Goal: Contribute content: Contribute content

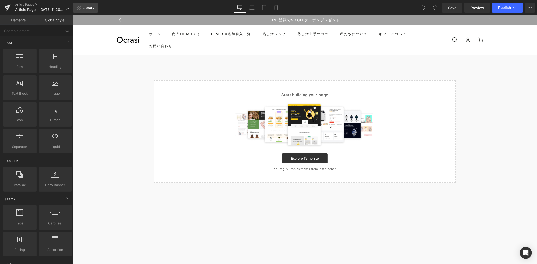
click at [96, 8] on link "Library" at bounding box center [85, 8] width 25 height 10
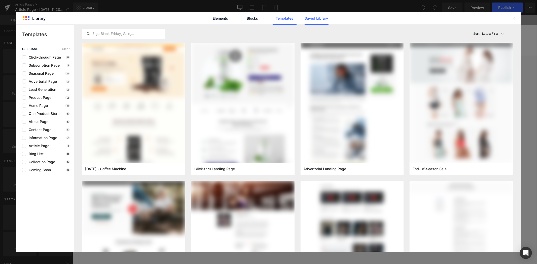
click at [319, 17] on link "Saved Library" at bounding box center [316, 18] width 24 height 13
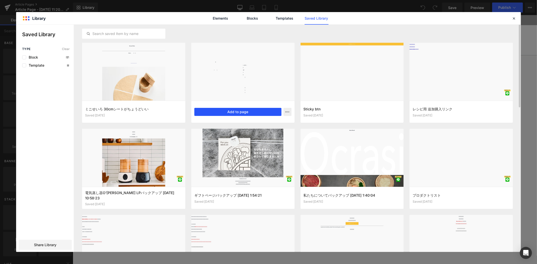
click at [246, 113] on button "Add to page" at bounding box center [237, 112] width 87 height 8
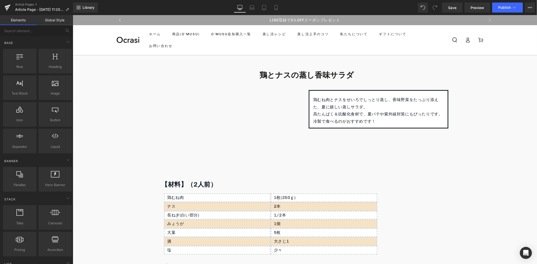
click at [364, 109] on p "鶏むね肉とナスをせいろでしっとり蒸し、香味野菜をたっぷり添えた、夏に嬉しい蒸しサラダ。" at bounding box center [378, 103] width 131 height 15
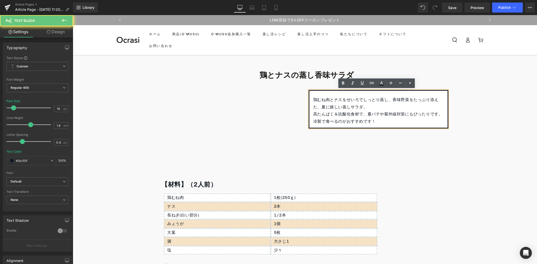
click at [364, 109] on p "鶏むね肉とナスをせいろでしっとり蒸し、香味野菜をたっぷり添えた、夏に嬉しい蒸しサラダ。" at bounding box center [378, 103] width 131 height 15
click at [377, 123] on p "冷製で食べるのがおすすめです！" at bounding box center [378, 121] width 131 height 7
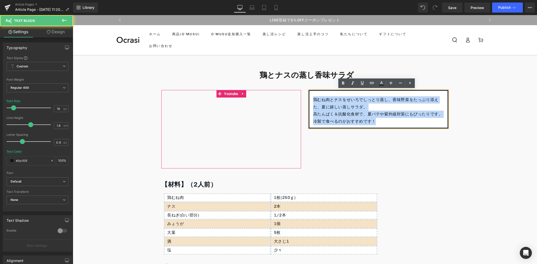
drag, startPoint x: 382, startPoint y: 122, endPoint x: 263, endPoint y: 99, distance: 121.4
click at [263, 99] on div "Youtube 鶏むね肉とナスをせいろでしっとり蒸し、香味野菜をたっぷり添えた、夏に嬉しい蒸しサラダ。 高たんぱく＆抗酸化食材で、夏バテや紫外線対策にもぴった…" at bounding box center [304, 131] width 294 height 82
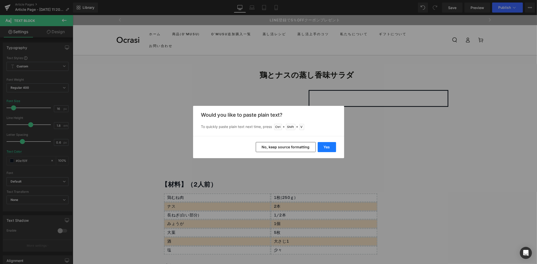
click at [331, 149] on button "Yes" at bounding box center [326, 147] width 18 height 10
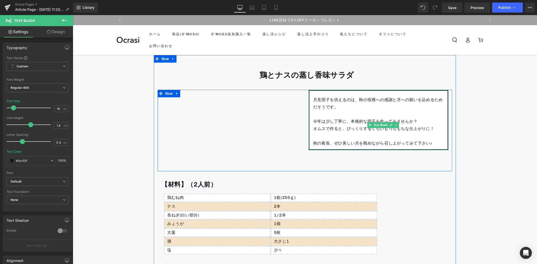
click at [313, 123] on p "今年は少し丁寧に、本格的な団子を作ってみませんか？" at bounding box center [378, 121] width 131 height 7
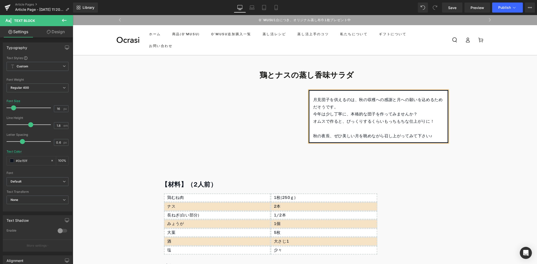
click at [348, 116] on span "今年は少し丁寧に、本格的な団子を作ってみませんか？" at bounding box center [365, 113] width 104 height 5
click at [313, 137] on p "秋の夜長、ぜひ美しい月を眺めながら召し上がってみて下さい♪" at bounding box center [378, 135] width 131 height 7
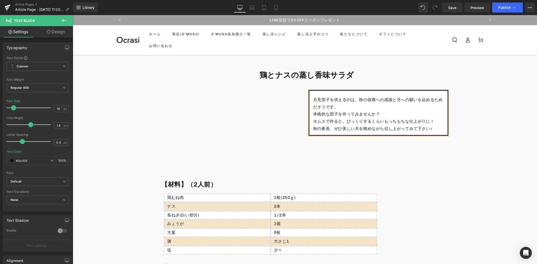
click at [434, 124] on p "オムスで作ると、びっくりするくらいもっちもちな仕上がりに！" at bounding box center [378, 121] width 131 height 7
click at [434, 128] on p "⁡ 秋の夜長、ぜひ美しい月を眺めながら召し上がってみて下さい♪" at bounding box center [378, 128] width 131 height 7
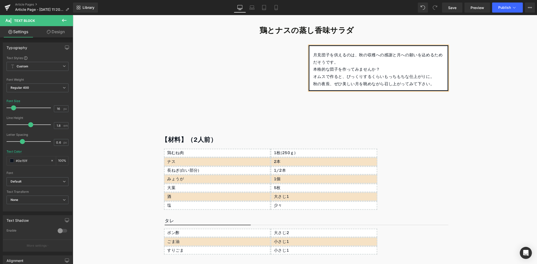
scroll to position [83, 0]
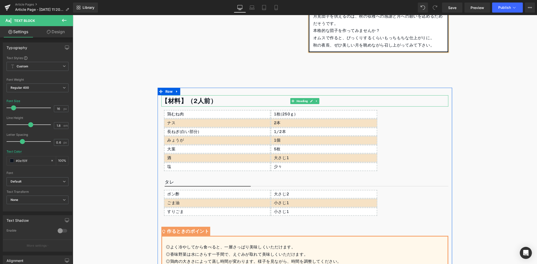
click at [195, 104] on strong "【材料】（2人前）" at bounding box center [188, 101] width 55 height 8
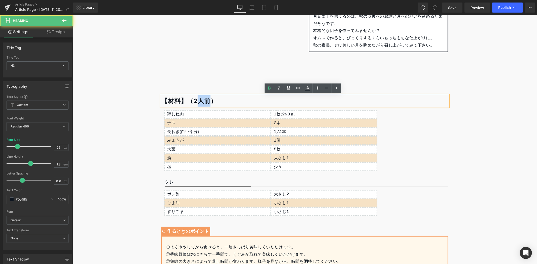
click at [195, 104] on strong "【材料】（2人前）" at bounding box center [188, 101] width 55 height 8
click at [199, 100] on strong "【材料】（2人前）" at bounding box center [188, 101] width 55 height 8
click at [205, 101] on strong "【材料】（2人前）" at bounding box center [188, 101] width 55 height 8
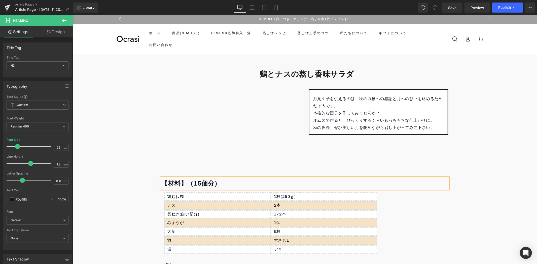
scroll to position [0, 0]
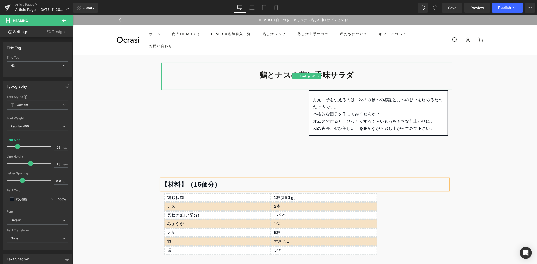
click at [286, 76] on b "鶏とナスの蒸し香味サラダ" at bounding box center [306, 74] width 94 height 9
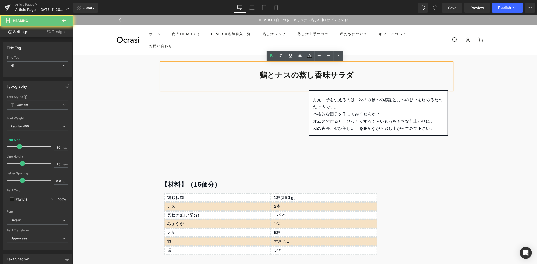
click at [286, 76] on b "鶏とナスの蒸し香味サラダ" at bounding box center [306, 74] width 94 height 9
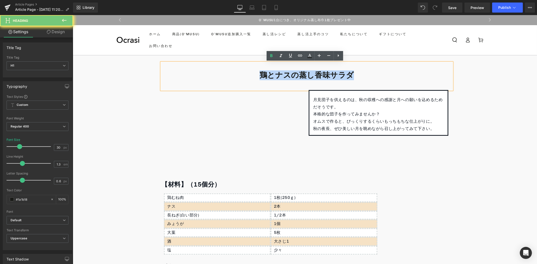
click at [286, 76] on b "鶏とナスの蒸し香味サラダ" at bounding box center [306, 74] width 94 height 9
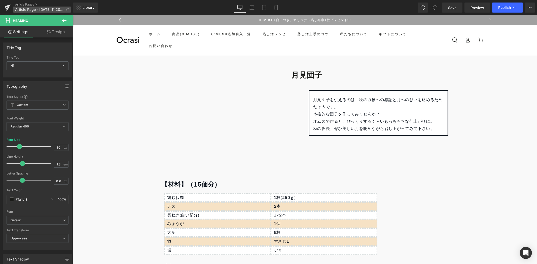
click at [68, 8] on icon at bounding box center [67, 10] width 4 height 4
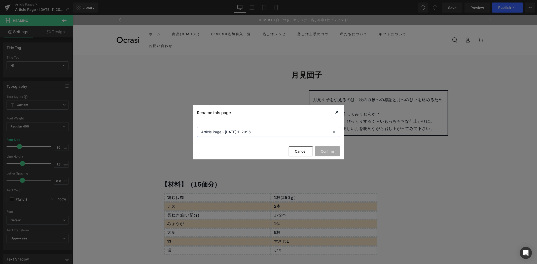
drag, startPoint x: 286, startPoint y: 130, endPoint x: 49, endPoint y: 135, distance: 236.5
click at [49, 135] on div "Rename this page Article Page - Oct 3, 11:20:16 Cancel Confirm" at bounding box center [268, 132] width 537 height 264
paste input "月見団子"
type input "月見団子"
click at [330, 149] on button "Confirm" at bounding box center [327, 151] width 25 height 10
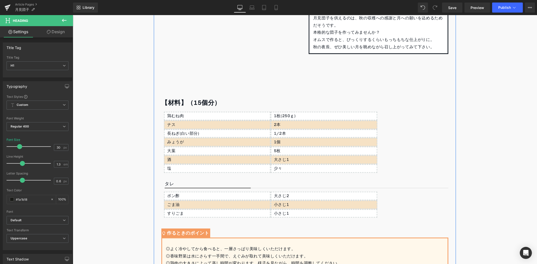
scroll to position [83, 0]
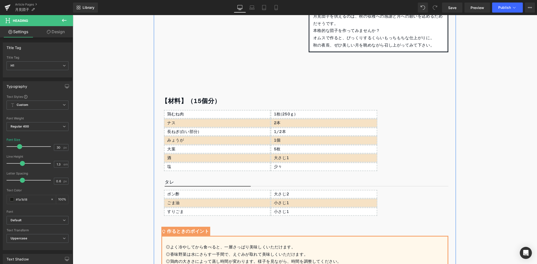
drag, startPoint x: 186, startPoint y: 110, endPoint x: 188, endPoint y: 114, distance: 3.7
click at [186, 110] on div "鶏むね肉 Text Block" at bounding box center [217, 114] width 107 height 9
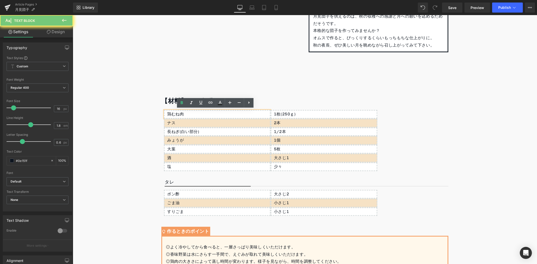
click at [188, 114] on div "鶏むね肉" at bounding box center [217, 114] width 107 height 9
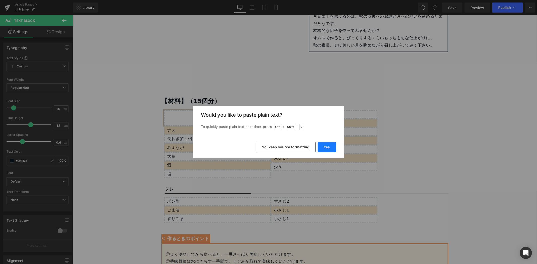
click at [326, 149] on button "Yes" at bounding box center [326, 147] width 18 height 10
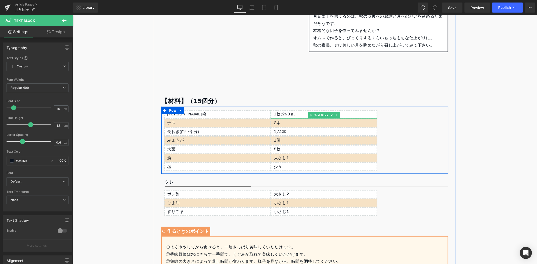
click at [300, 113] on div "1枚(250ｇ)" at bounding box center [323, 114] width 107 height 9
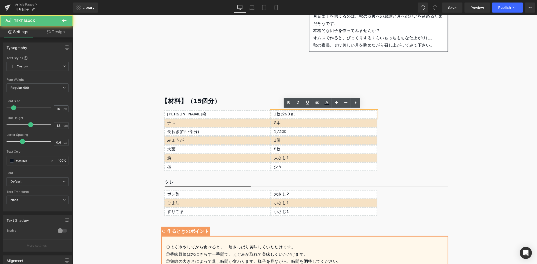
click at [300, 113] on div "1枚(250ｇ)" at bounding box center [323, 114] width 107 height 9
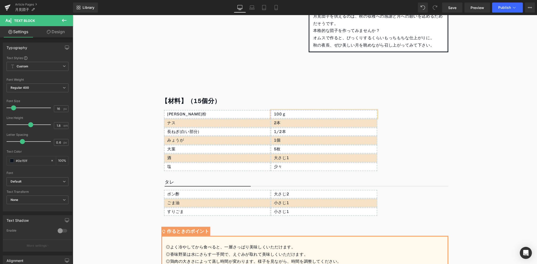
click at [177, 124] on p "ナス" at bounding box center [218, 122] width 103 height 7
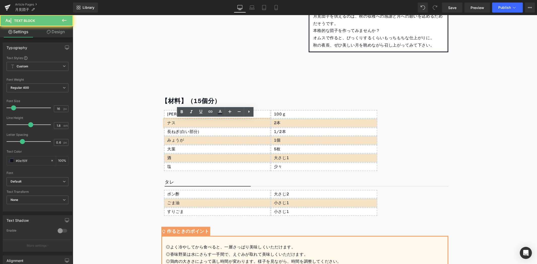
click at [177, 124] on p "ナス" at bounding box center [218, 122] width 103 height 7
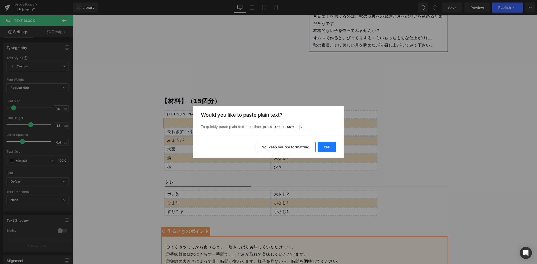
click at [329, 149] on button "Yes" at bounding box center [326, 147] width 18 height 10
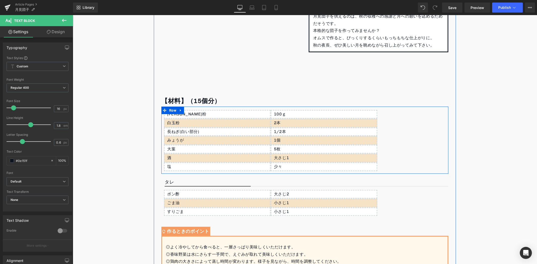
click at [72, 15] on div at bounding box center [72, 15] width 0 height 0
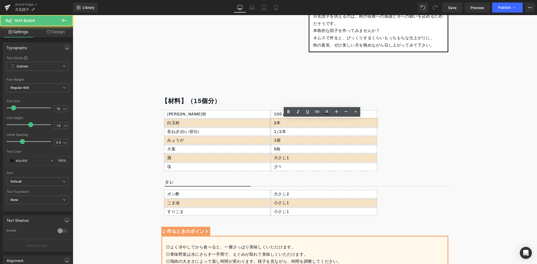
click at [288, 118] on div "2本" at bounding box center [323, 122] width 107 height 9
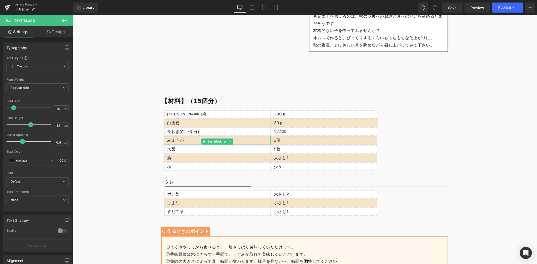
click at [187, 142] on div "みょうが" at bounding box center [217, 140] width 107 height 9
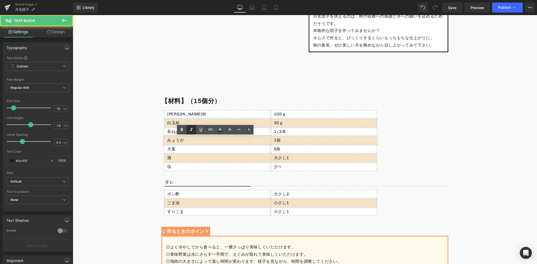
click at [189, 132] on icon at bounding box center [191, 130] width 6 height 6
click at [173, 134] on div "長ねぎ(白い部分)" at bounding box center [217, 131] width 107 height 9
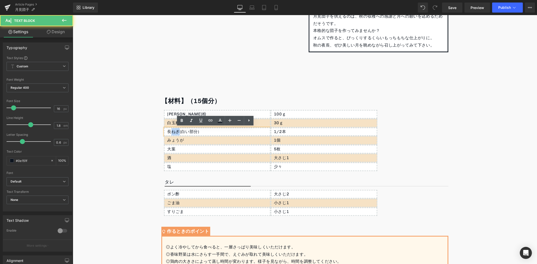
click at [173, 134] on div "長ねぎ(白い部分)" at bounding box center [217, 131] width 107 height 9
click at [192, 131] on div "長ねぎ(白い部分)" at bounding box center [217, 131] width 107 height 9
click at [196, 131] on div "長ねぎ(白い部分)" at bounding box center [217, 131] width 107 height 9
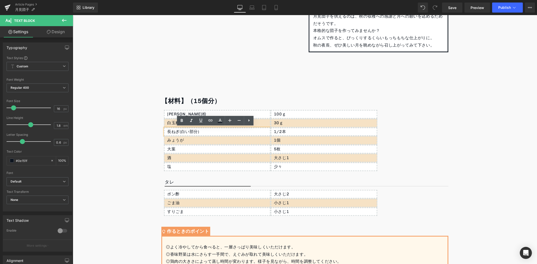
click at [185, 132] on div "長ねぎ(白い部分)" at bounding box center [217, 131] width 107 height 9
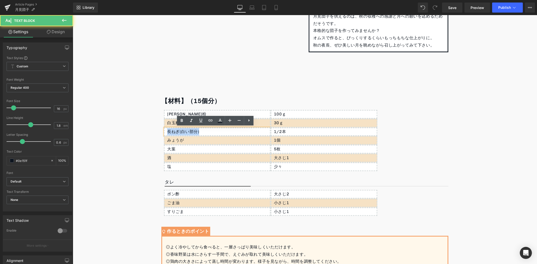
click at [185, 132] on div "長ねぎ(白い部分)" at bounding box center [217, 131] width 107 height 9
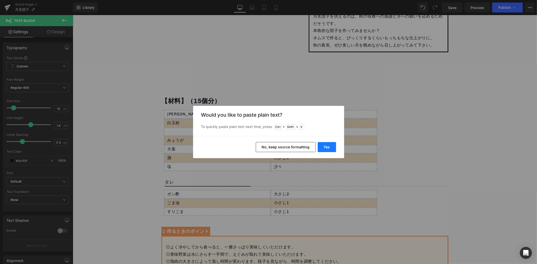
click at [321, 143] on button "Yes" at bounding box center [326, 147] width 18 height 10
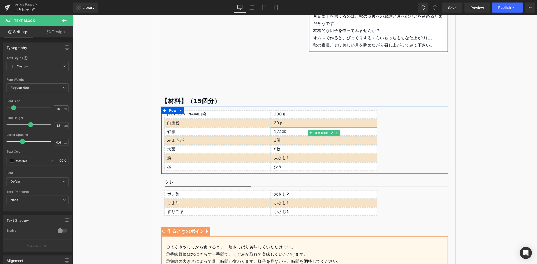
drag, startPoint x: 280, startPoint y: 132, endPoint x: 285, endPoint y: 132, distance: 4.3
click at [280, 132] on div "1/2本" at bounding box center [323, 131] width 107 height 9
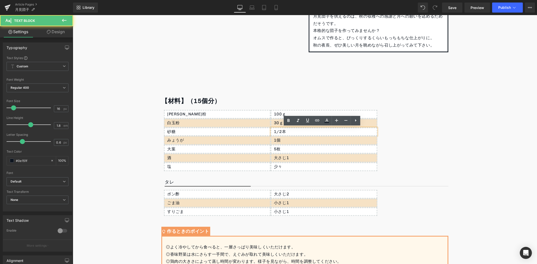
click at [288, 133] on div "1/2本" at bounding box center [323, 131] width 107 height 9
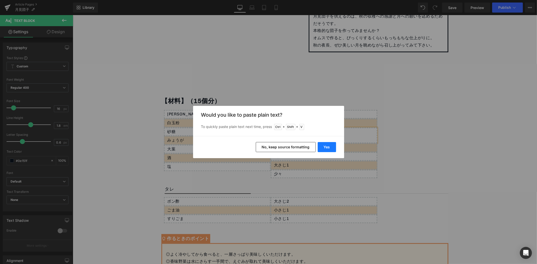
click at [331, 143] on button "Yes" at bounding box center [326, 147] width 18 height 10
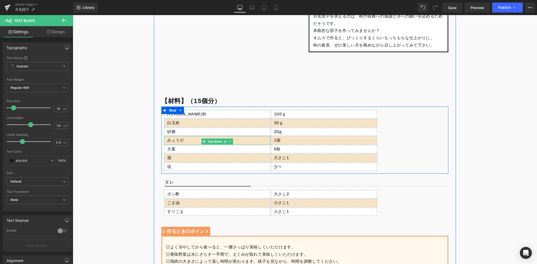
click at [178, 140] on div "みょうが" at bounding box center [217, 140] width 107 height 9
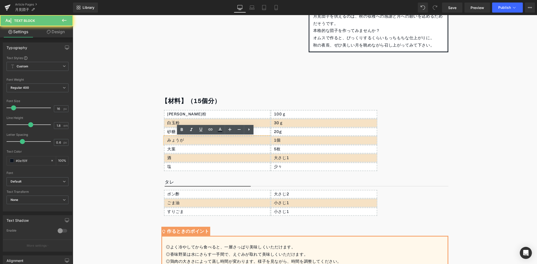
click at [178, 140] on div "みょうが" at bounding box center [217, 140] width 107 height 9
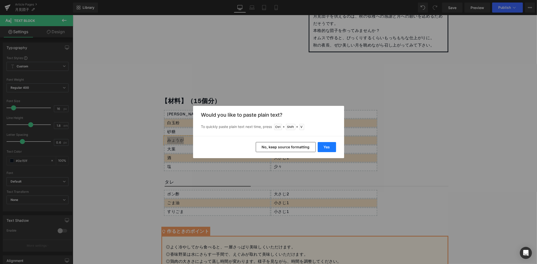
drag, startPoint x: 327, startPoint y: 143, endPoint x: 254, endPoint y: 128, distance: 74.5
click at [327, 143] on button "Yes" at bounding box center [326, 147] width 18 height 10
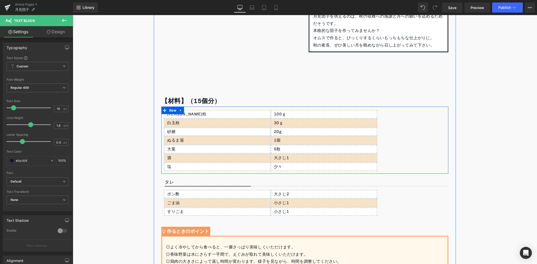
click at [282, 138] on p "1個" at bounding box center [324, 140] width 103 height 7
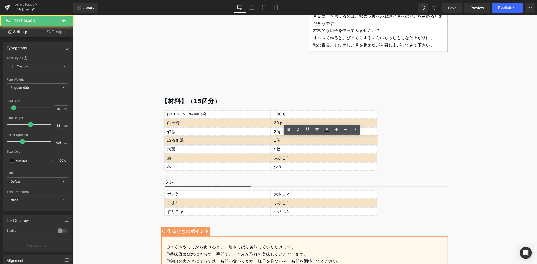
click at [282, 138] on p "1個" at bounding box center [324, 140] width 103 height 7
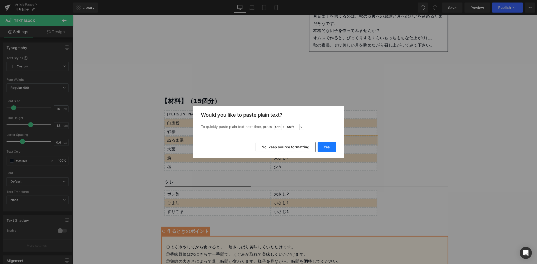
click at [322, 147] on button "Yes" at bounding box center [326, 147] width 18 height 10
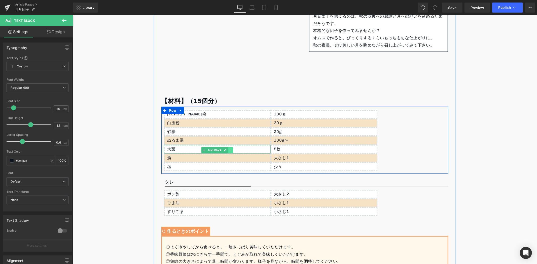
click at [228, 152] on link at bounding box center [229, 150] width 5 height 6
click at [230, 152] on link at bounding box center [232, 150] width 5 height 6
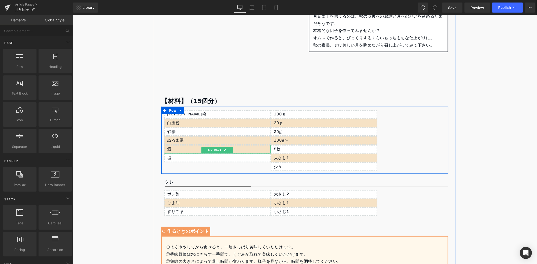
click at [229, 152] on link at bounding box center [229, 150] width 5 height 6
click at [72, 15] on link at bounding box center [72, 15] width 0 height 0
click at [229, 152] on link at bounding box center [229, 150] width 5 height 6
click at [230, 152] on link at bounding box center [232, 150] width 5 height 6
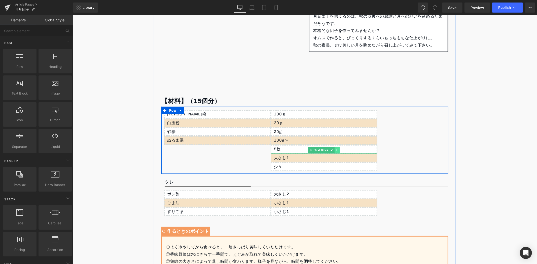
click at [336, 150] on icon at bounding box center [336, 149] width 3 height 3
click at [338, 150] on icon at bounding box center [339, 150] width 3 height 3
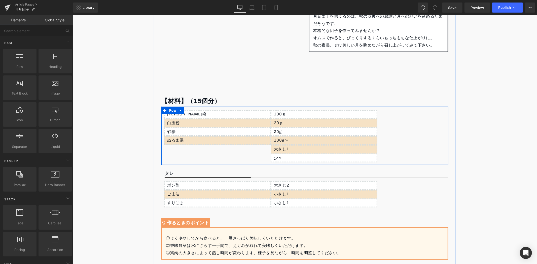
click at [336, 150] on icon at bounding box center [336, 149] width 3 height 3
click at [338, 150] on icon at bounding box center [339, 150] width 3 height 3
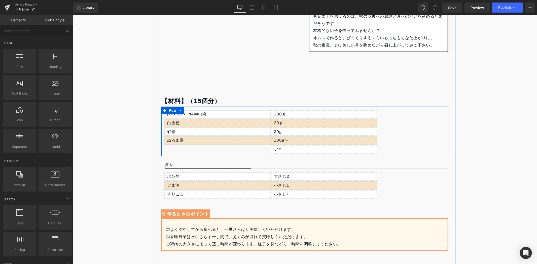
click at [336, 150] on icon at bounding box center [336, 149] width 3 height 3
click at [338, 150] on icon at bounding box center [339, 150] width 3 height 3
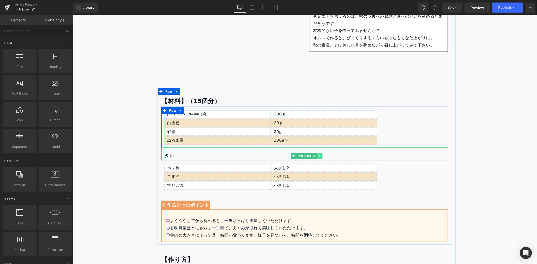
click at [318, 157] on link at bounding box center [319, 156] width 5 height 6
click at [320, 157] on icon at bounding box center [321, 155] width 3 height 3
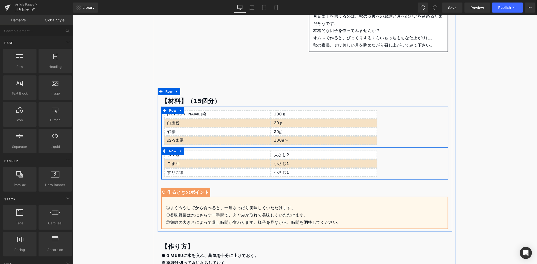
click at [180, 154] on link at bounding box center [180, 151] width 7 height 8
click at [192, 150] on icon at bounding box center [194, 151] width 4 height 4
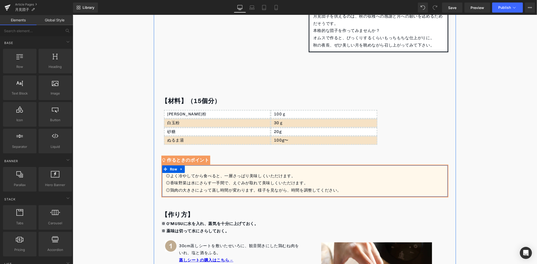
drag, startPoint x: 330, startPoint y: 193, endPoint x: 314, endPoint y: 191, distance: 16.0
click at [330, 193] on div "◎よく冷やしてから食べると、一層さっぱり美味しくいただけます。 ◎香味野菜は水にさらす一手間で、えぐみが取れて美味しくいただけます。 ◎鶏肉の大きさによって蒸…" at bounding box center [305, 183] width 278 height 22
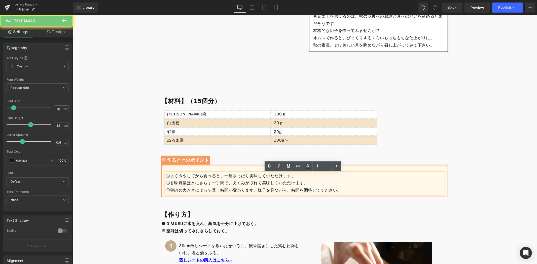
click at [314, 191] on div "◎鶏肉の大きさによって蒸し時間が変わります。様子を見ながら、時間を調整してください。" at bounding box center [305, 190] width 278 height 7
click at [341, 189] on div "◎鶏肉の大きさによって蒸し時間が変わります。様子を見ながら、時間を調整してください。" at bounding box center [305, 190] width 278 height 7
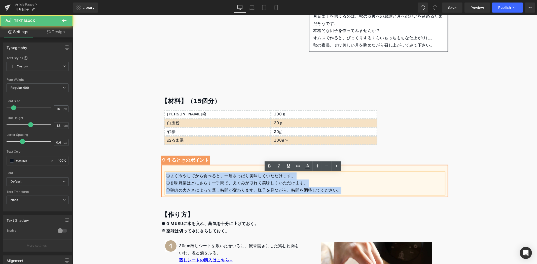
drag, startPoint x: 349, startPoint y: 191, endPoint x: 149, endPoint y: 172, distance: 200.4
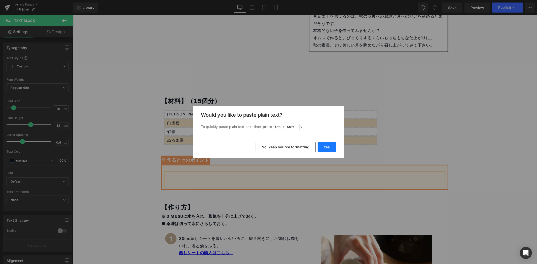
click at [326, 147] on button "Yes" at bounding box center [326, 147] width 18 height 10
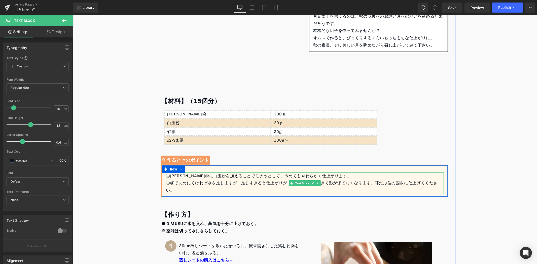
click at [278, 183] on div "◎④で丸めにくければ水を足しますが、足しすぎると仕上がりが、柔らかくなりすぎて形が保てなくなります。耳たぶ位の固さに仕上げてください。" at bounding box center [305, 186] width 278 height 15
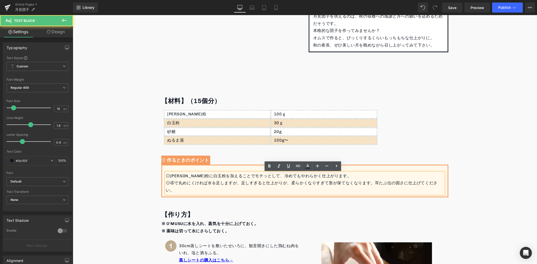
click at [288, 184] on div "◎④で丸めにくければ水を足しますが、足しすぎると仕上がりが、柔らかくなりすぎて形が保てなくなります。耳たぶ位の固さに仕上げてください。" at bounding box center [305, 186] width 278 height 15
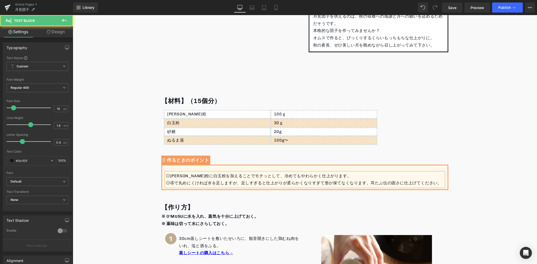
click at [368, 184] on div "◎④で丸めにくければ水を足しますが、足しすぎると仕上がりが柔らかくなりすぎて形が保てなくなります。耳たぶ位の固さに仕上げてください。" at bounding box center [305, 182] width 278 height 7
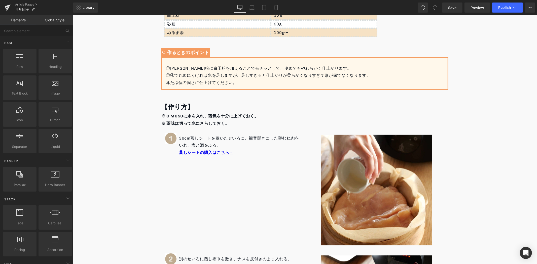
scroll to position [194, 0]
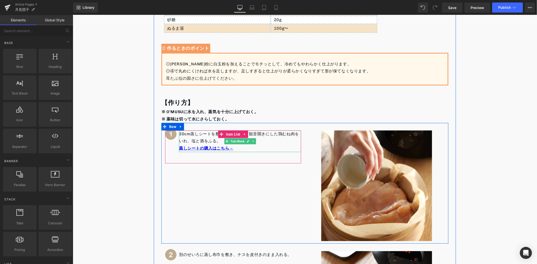
click at [195, 141] on p "30cm蒸しシートを敷いたせいろに、観音開きにした鶏むね肉をいれ、塩と酒をふる。" at bounding box center [240, 137] width 122 height 15
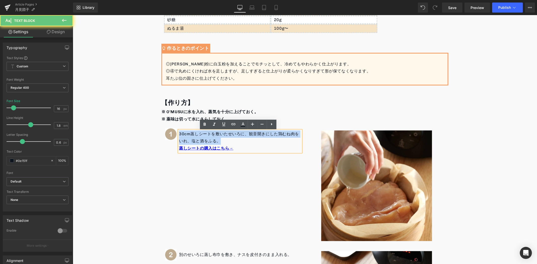
click at [195, 141] on p "30cm蒸しシートを敷いたせいろに、観音開きにした鶏むね肉をいれ、塩と酒をふる。" at bounding box center [240, 137] width 122 height 15
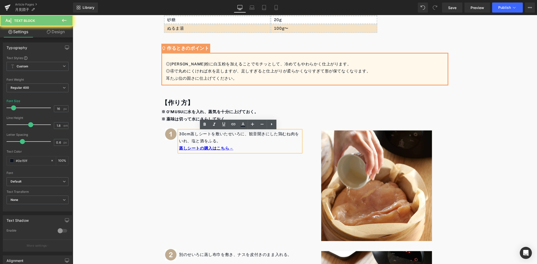
click at [246, 147] on p "蒸しシートの購入はこちら→" at bounding box center [240, 148] width 122 height 7
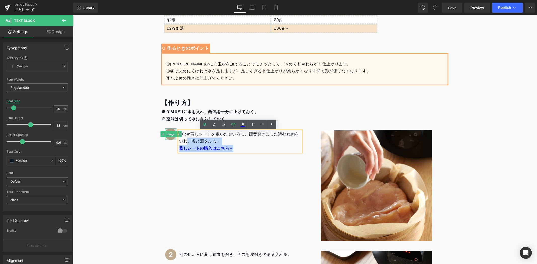
drag, startPoint x: 247, startPoint y: 148, endPoint x: 172, endPoint y: 136, distance: 76.2
click at [172, 136] on li "Image 30cm蒸しシートを敷いたせいろに、観音開きにした鶏むね肉をいれ、塩と酒をふる。 蒸しシートの購入はこちら→ Text Block" at bounding box center [233, 141] width 136 height 22
click at [237, 150] on p "蒸しシートの購入はこちら→" at bounding box center [240, 148] width 122 height 7
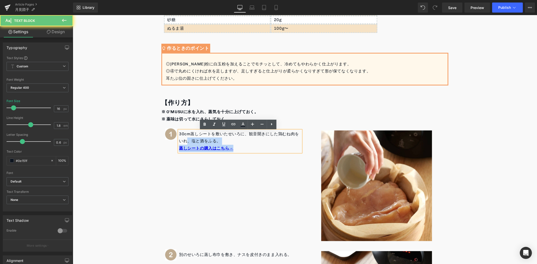
click at [237, 150] on p "蒸しシートの購入はこちら→" at bounding box center [240, 148] width 122 height 7
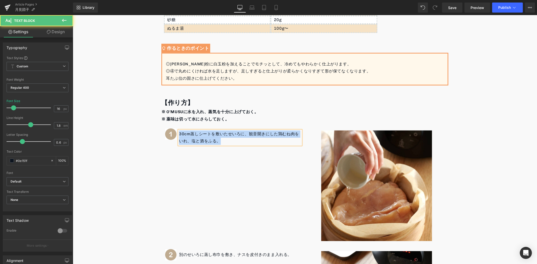
drag, startPoint x: 226, startPoint y: 142, endPoint x: 176, endPoint y: 134, distance: 49.9
click at [179, 134] on p "30cm蒸しシートを敷いたせいろに、観音開きにした鶏むね肉をいれ、塩と酒をふる。" at bounding box center [240, 137] width 122 height 15
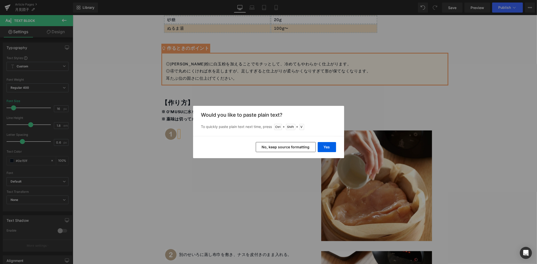
click at [332, 142] on div "Yes No, keep source formatting" at bounding box center [268, 147] width 151 height 22
click at [330, 145] on button "Yes" at bounding box center [326, 147] width 18 height 10
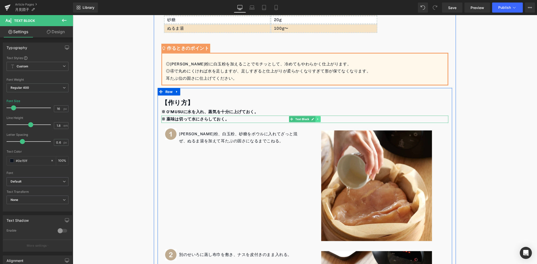
click at [317, 122] on link at bounding box center [317, 119] width 5 height 6
click at [317, 122] on link at bounding box center [319, 119] width 5 height 6
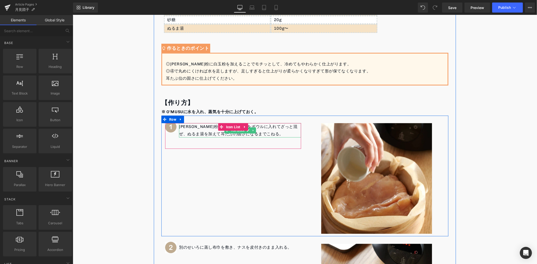
click at [259, 128] on p "[PERSON_NAME]粉、白玉粉、砂糖をボウルに入れてざっと混ぜ、ぬるま湯を加えて耳たぶの固さになるまでこねる。" at bounding box center [240, 130] width 122 height 15
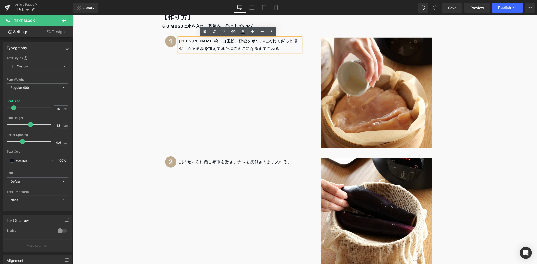
scroll to position [306, 0]
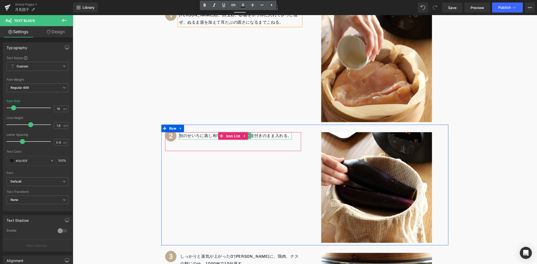
click at [196, 138] on div at bounding box center [235, 138] width 113 height 1
click at [196, 138] on p "別のせいろに蒸し布巾を敷き、ナスを皮付きのまま入れる。" at bounding box center [235, 135] width 113 height 7
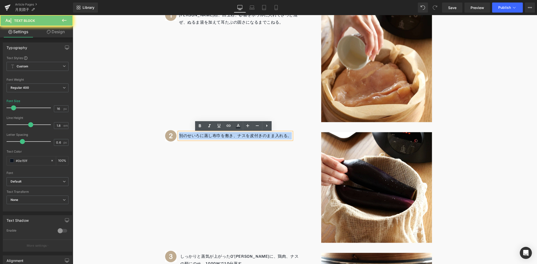
click at [196, 138] on p "別のせいろに蒸し布巾を敷き、ナスを皮付きのまま入れる。" at bounding box center [235, 135] width 113 height 7
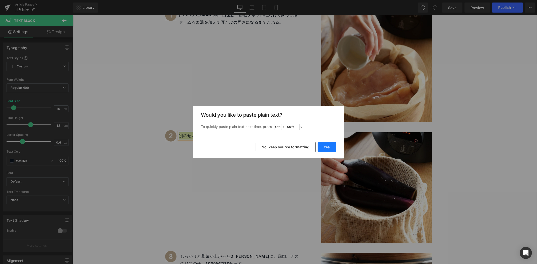
click at [324, 147] on button "Yes" at bounding box center [326, 147] width 18 height 10
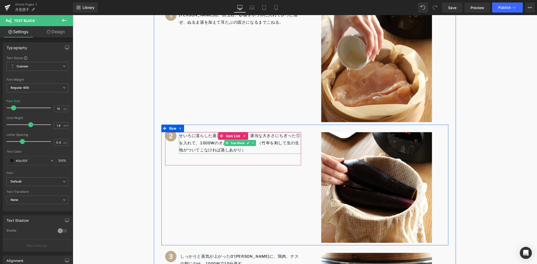
click at [193, 137] on p "せいろに濡らした蒸し布巾を敷いて、適当な大きさにちぎった①を入れて、1000Wのオムスで20分蒸す。（竹串を刺して生の生地がついてこなければ蒸しあがり）" at bounding box center [240, 143] width 122 height 22
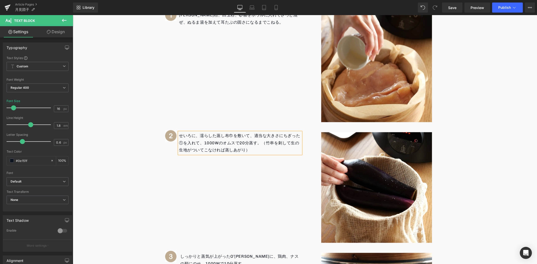
click at [250, 137] on p "せいろに、濡らした蒸し布巾を敷いて、適当な大きさにちぎった①を入れて、1000Wのオムスで20分蒸す。（竹串を刺して生の生地がついてこなければ蒸しあがり）" at bounding box center [240, 143] width 122 height 22
click at [198, 138] on p "せいろに、濡らした蒸し布巾を敷き適当な大きさにちぎった①を入れて、1000Wのオムスで20分蒸す。（竹串を刺して生の生地がついてこなければ蒸しあがり）" at bounding box center [240, 143] width 122 height 22
click at [238, 136] on p "せいろに濡らした蒸し布巾を敷き適当な大きさにちぎった①を入れて、1000Wのオムスで20分蒸す。（竹串を刺して生の生地がついてこなければ蒸しあがり）" at bounding box center [240, 143] width 122 height 22
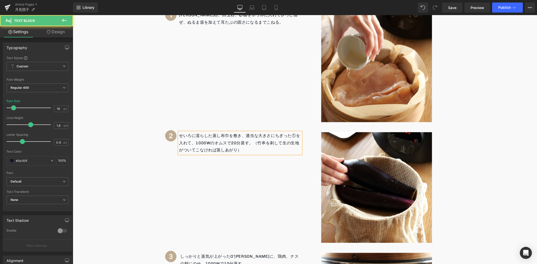
click at [227, 143] on p "せいろに濡らした蒸し布巾を敷き、適当な大きさにちぎった①を入れて、1000Wのオムスで20分蒸す。（竹串を刺して生の生地がついてこなければ蒸しあがり）" at bounding box center [240, 143] width 122 height 22
click at [231, 145] on p "せいろに濡らした蒸し布巾を敷き、適当な大きさにちぎった①を入れて、1000Wで20分蒸す。（竹串を刺して生の生地がついてこなければ蒸しあがり）" at bounding box center [240, 143] width 122 height 22
click at [280, 150] on p "（竹串を刺して生の生地がついてこなければ蒸しあがり）" at bounding box center [240, 149] width 122 height 7
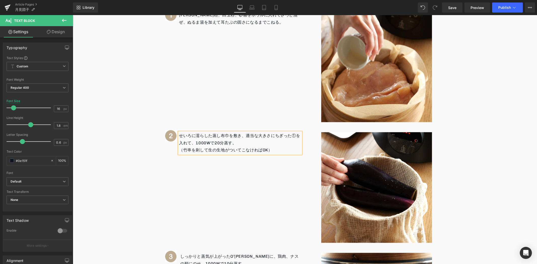
scroll to position [418, 0]
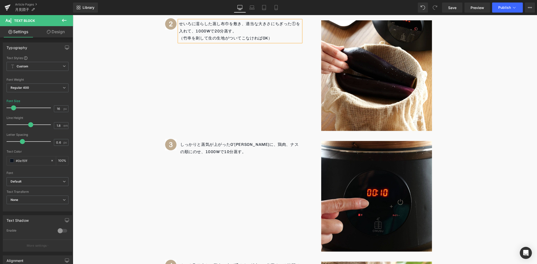
click at [196, 152] on p "しっかりと蒸気が上がったO’MUSUに、鶏肉、ナスの順にのせ、1000Wで10分蒸す。" at bounding box center [240, 148] width 121 height 15
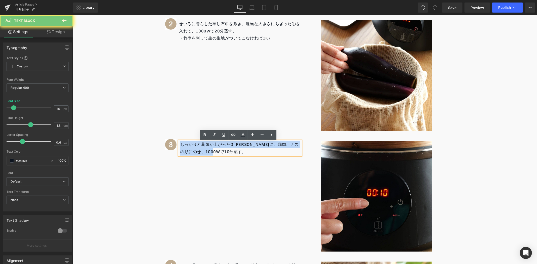
click at [196, 152] on p "しっかりと蒸気が上がったO’MUSUに、鶏肉、ナスの順にのせ、1000Wで10分蒸す。" at bounding box center [240, 148] width 121 height 15
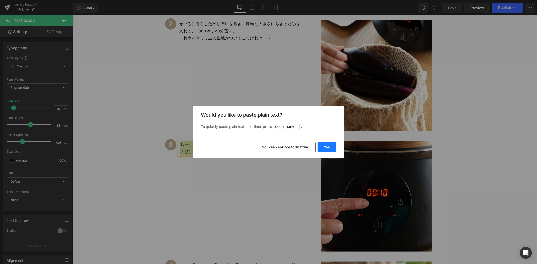
drag, startPoint x: 326, startPoint y: 150, endPoint x: 253, endPoint y: 135, distance: 74.5
click at [326, 150] on button "Yes" at bounding box center [326, 147] width 18 height 10
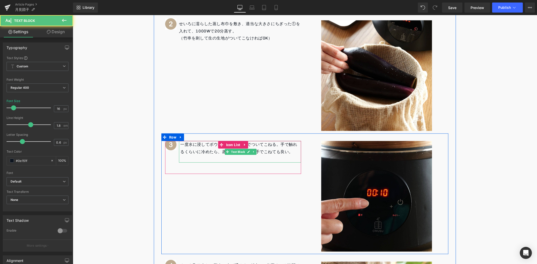
click at [277, 147] on p "一度水に浸してボウルに出し、麺棒でついてこねる。手で触れるくらいに冷めたら、蒸し布巾を巻いた手でこねても良い。" at bounding box center [240, 148] width 121 height 15
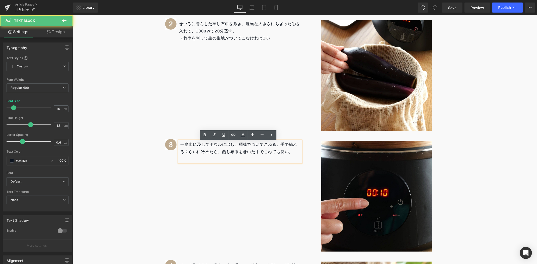
click at [285, 159] on p "⁡" at bounding box center [240, 158] width 121 height 7
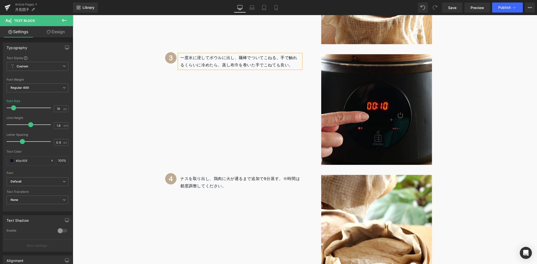
scroll to position [558, 0]
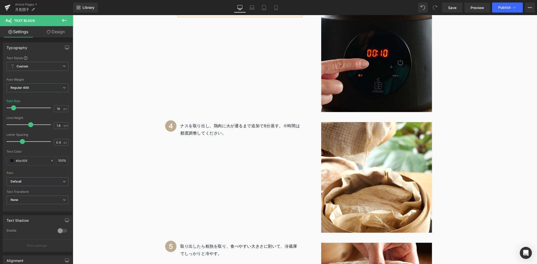
click at [191, 130] on p "ナスを取り出し、鶏肉に火が通るまで追加で5分蒸す。※時間は都度調整してください。" at bounding box center [240, 129] width 121 height 15
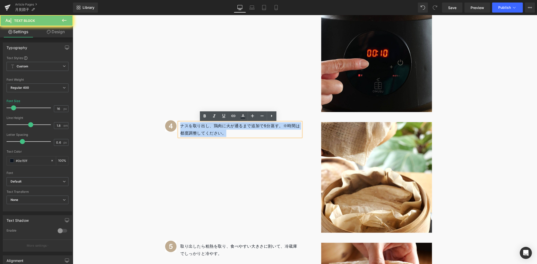
click at [191, 130] on p "ナスを取り出し、鶏肉に火が通るまで追加で5分蒸す。※時間は都度調整してください。" at bounding box center [240, 129] width 121 height 15
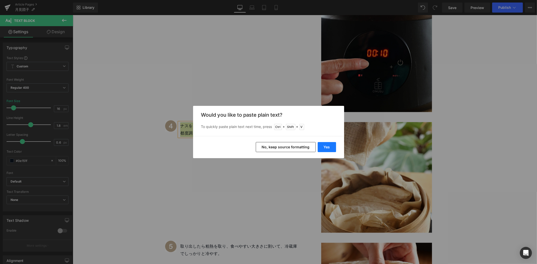
click at [326, 144] on button "Yes" at bounding box center [326, 147] width 18 height 10
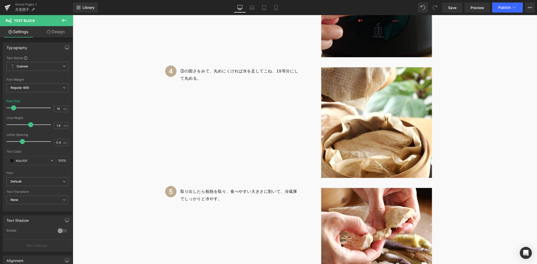
scroll to position [642, 0]
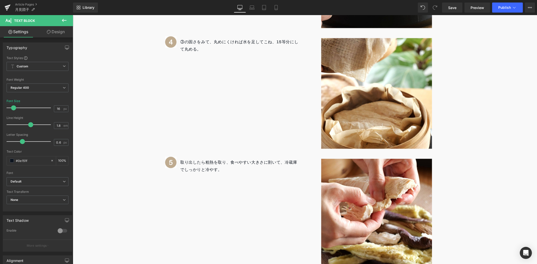
click at [188, 165] on p "取り出したら粗熱を取り、食べやすい大きさに割いて、冷蔵庫でしっかりと冷やす。" at bounding box center [240, 166] width 121 height 15
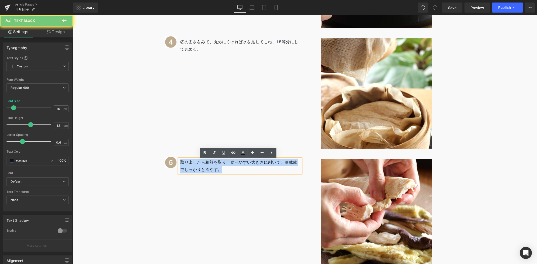
click at [188, 165] on p "取り出したら粗熱を取り、食べやすい大きさに割いて、冷蔵庫でしっかりと冷やす。" at bounding box center [240, 166] width 121 height 15
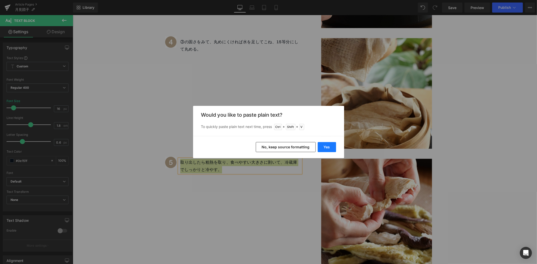
click at [324, 144] on button "Yes" at bounding box center [326, 147] width 18 height 10
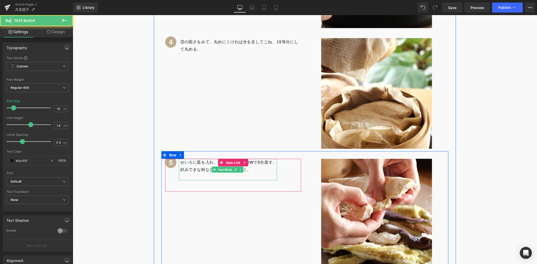
click at [183, 172] on p "好みできな粉などをつけていただく。" at bounding box center [228, 169] width 97 height 7
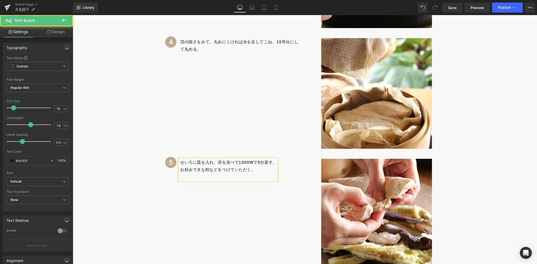
click at [242, 173] on p "お好みできな粉などをつけていただく。" at bounding box center [228, 169] width 97 height 7
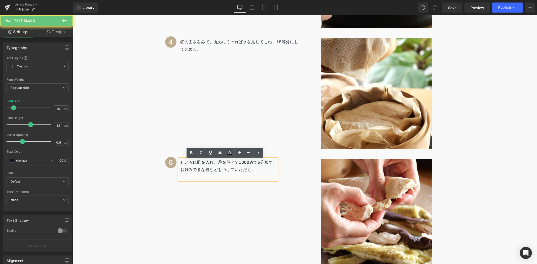
click at [239, 179] on p "⁡" at bounding box center [228, 176] width 97 height 7
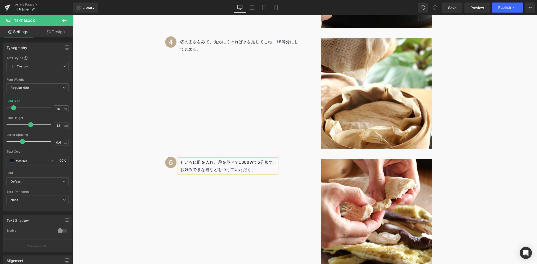
scroll to position [781, 0]
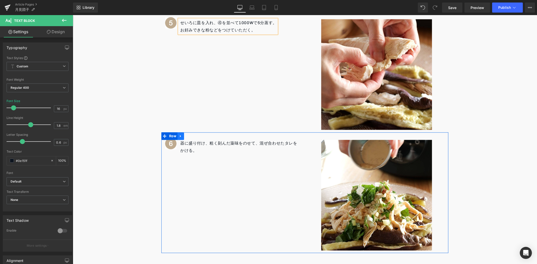
click at [179, 136] on icon at bounding box center [181, 136] width 4 height 4
click at [192, 137] on icon at bounding box center [194, 136] width 4 height 4
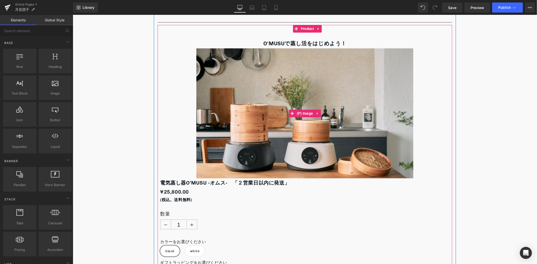
scroll to position [949, 0]
click at [297, 183] on span "Text Block" at bounding box center [302, 182] width 16 height 6
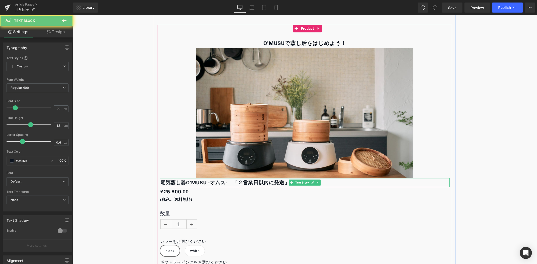
click at [276, 184] on strong "電気蒸し器O’MUSU -オムス-　「２営業日以内に発送」" at bounding box center [224, 182] width 129 height 6
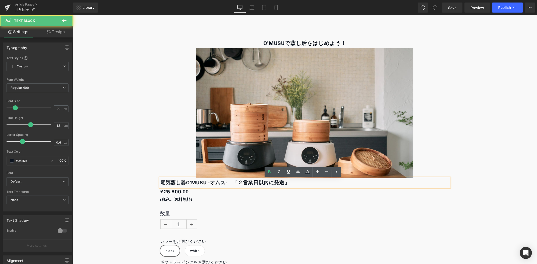
click at [287, 184] on p "電気蒸し器O’MUSU -オムス-　「２営業日以内に発送」" at bounding box center [304, 182] width 289 height 9
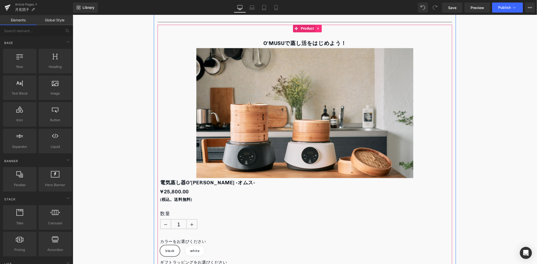
click at [318, 29] on link at bounding box center [318, 28] width 7 height 8
click at [319, 29] on icon at bounding box center [321, 28] width 4 height 4
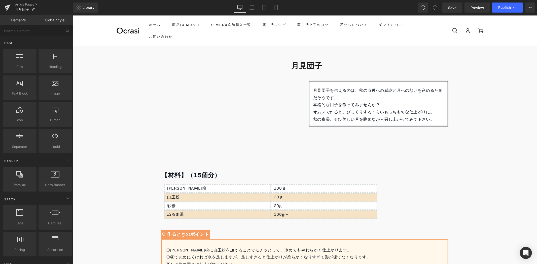
scroll to position [0, 0]
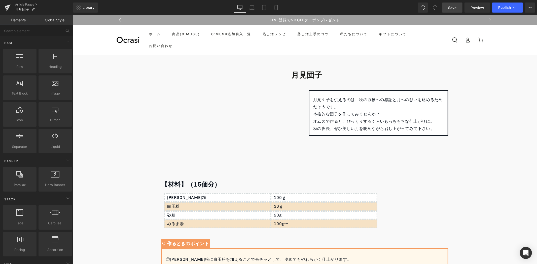
drag, startPoint x: 449, startPoint y: 6, endPoint x: 352, endPoint y: 43, distance: 104.6
click at [449, 6] on span "Save" at bounding box center [452, 7] width 8 height 5
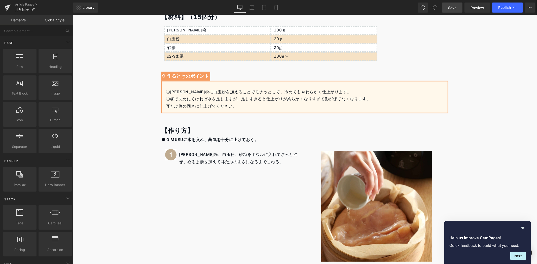
scroll to position [278, 0]
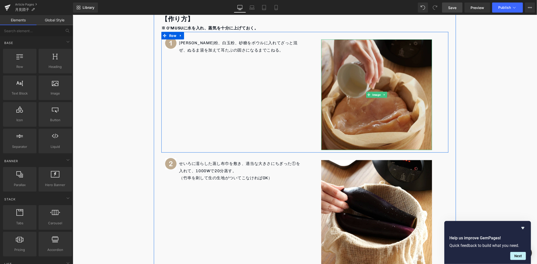
click at [341, 104] on img at bounding box center [376, 94] width 111 height 111
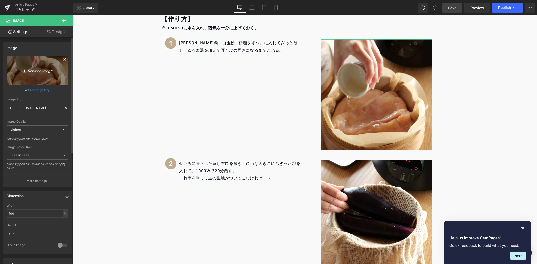
click at [35, 76] on link "Replace Image" at bounding box center [38, 70] width 62 height 29
type input "C:\fakepath\1.jpg"
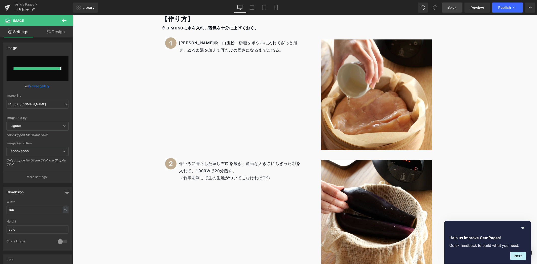
type input "https://ucarecdn.com/9361aac9-0b83-40d6-a909-feba5e2b72cc/-/format/auto/-/previ…"
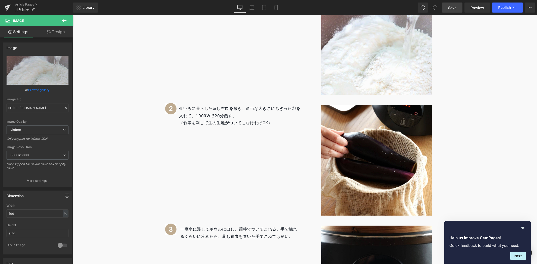
scroll to position [334, 0]
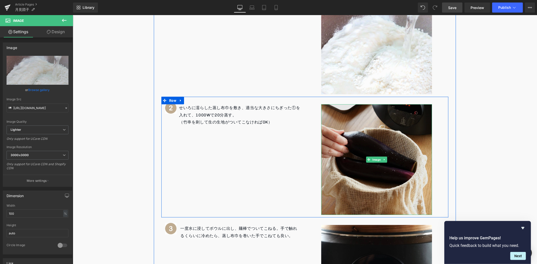
click at [361, 136] on img at bounding box center [376, 159] width 111 height 111
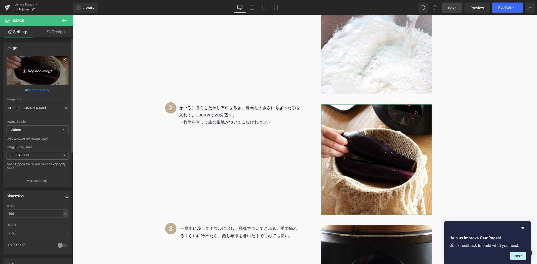
click at [46, 69] on icon "Replace Image" at bounding box center [37, 70] width 40 height 6
type input "C:\fakepath\2.jpg"
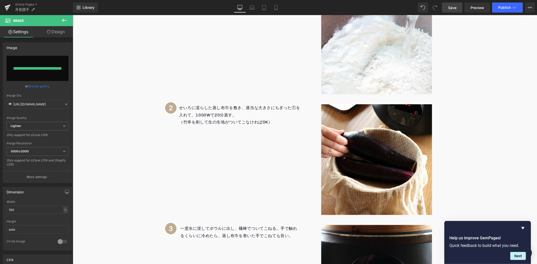
type input "https://ucarecdn.com/0b953df0-54fb-4ecd-a0c2-ce69e5d3bf3e/-/format/auto/-/previ…"
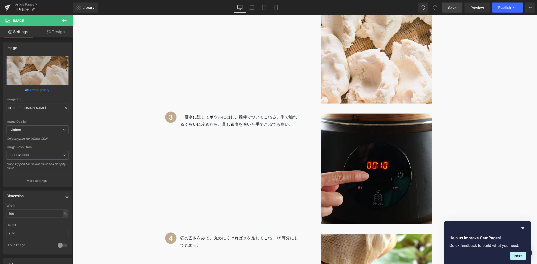
scroll to position [446, 0]
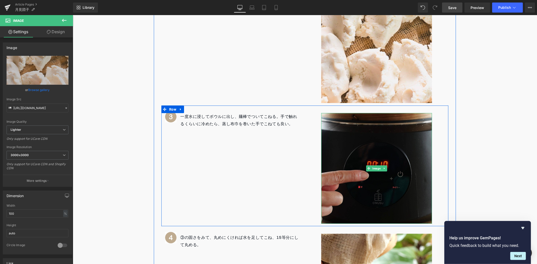
click at [347, 142] on img at bounding box center [376, 168] width 111 height 111
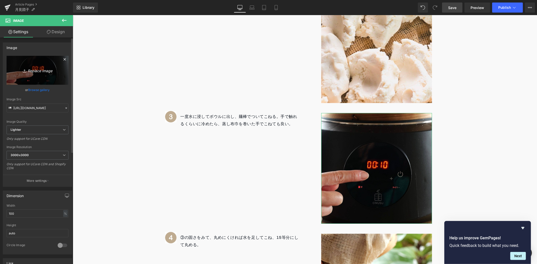
click at [39, 73] on icon "Replace Image" at bounding box center [37, 70] width 40 height 6
type input "C:\fakepath\3.jpg"
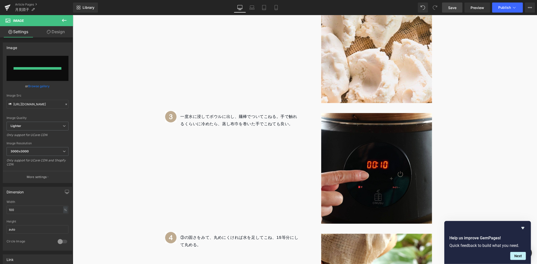
type input "https://ucarecdn.com/484cb997-5795-420b-a89e-bb81c34e2519/-/format/auto/-/previ…"
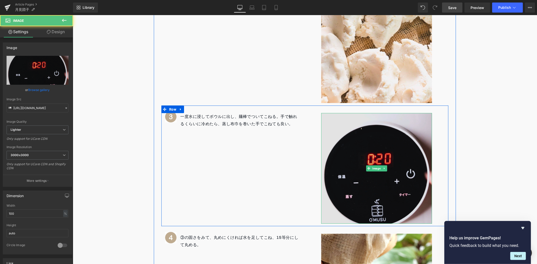
click at [377, 152] on img at bounding box center [376, 168] width 111 height 111
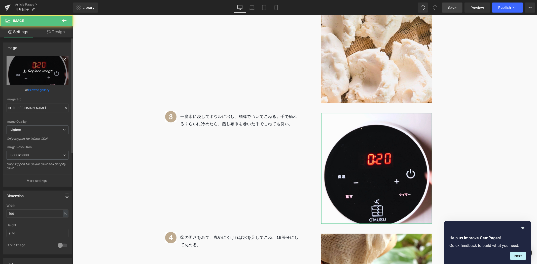
click at [36, 70] on icon "Replace Image" at bounding box center [37, 70] width 40 height 6
type input "C:\fakepath\4.jpg"
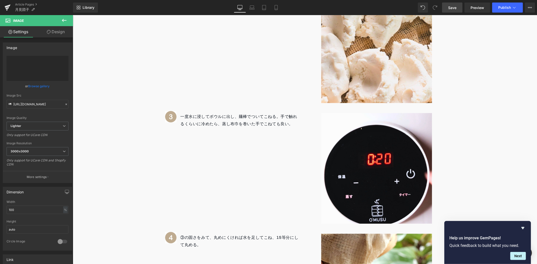
type input "https://ucarecdn.com/ac0dae38-749b-44bc-9a66-965b7ae506fd/-/format/auto/-/previ…"
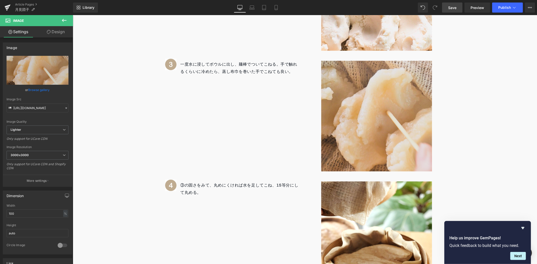
scroll to position [502, 0]
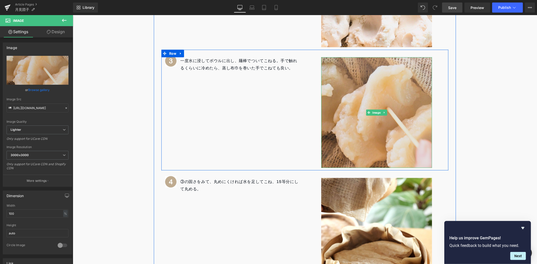
click at [390, 128] on img at bounding box center [376, 112] width 111 height 111
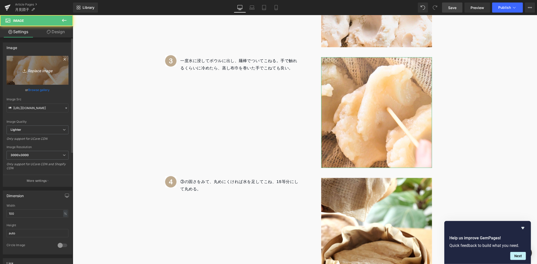
click at [36, 69] on icon "Replace Image" at bounding box center [37, 70] width 40 height 6
type input "C:\fakepath\5.jpg"
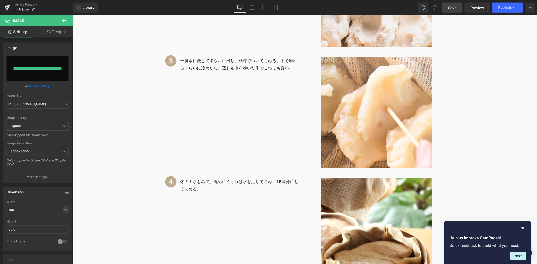
type input "https://ucarecdn.com/3d53c1bb-2fc5-43bf-93e5-4a514e005d32/-/format/auto/-/previ…"
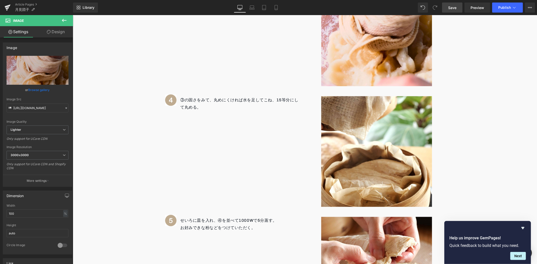
scroll to position [586, 0]
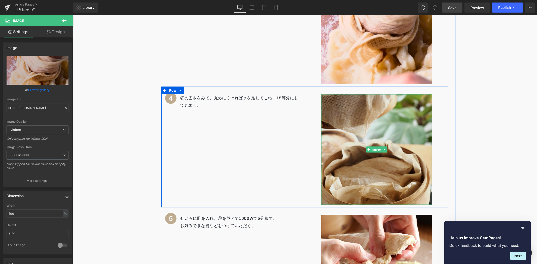
click at [388, 132] on img at bounding box center [376, 149] width 111 height 111
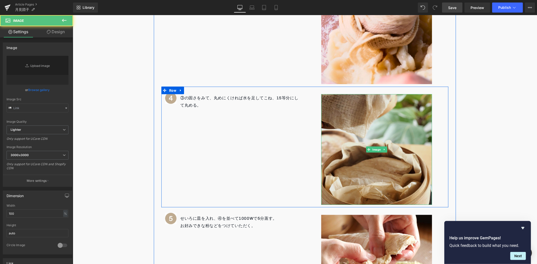
type input "https://ucarecdn.com/11dc4c4a-5207-4913-95d8-fc68fbd64fb4/-/format/auto/-/previ…"
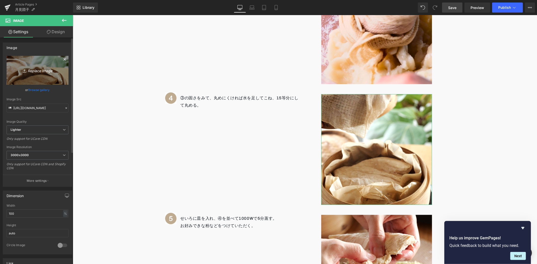
click at [51, 81] on link "Replace Image" at bounding box center [38, 70] width 62 height 29
type input "C:\fakepath\6.jpg"
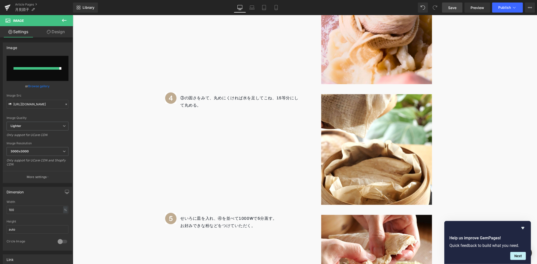
type input "https://ucarecdn.com/905446f5-41c4-4723-8fb6-5e7b6bd1b021/-/format/auto/-/previ…"
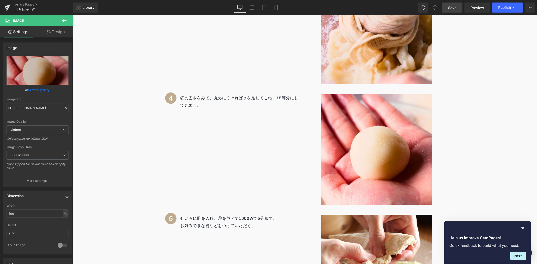
scroll to position [725, 0]
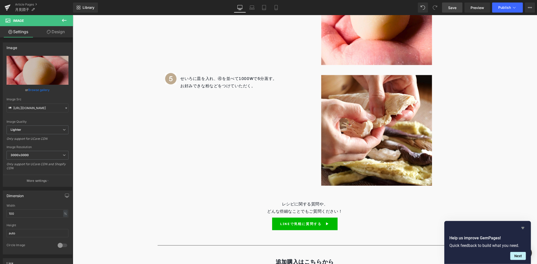
drag, startPoint x: 522, startPoint y: 227, endPoint x: 423, endPoint y: 211, distance: 100.9
click at [522, 227] on icon "Hide survey" at bounding box center [522, 228] width 3 height 2
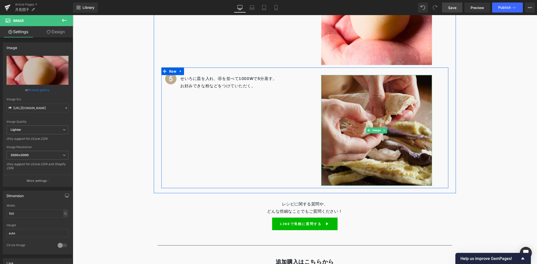
click at [395, 105] on img at bounding box center [376, 130] width 111 height 111
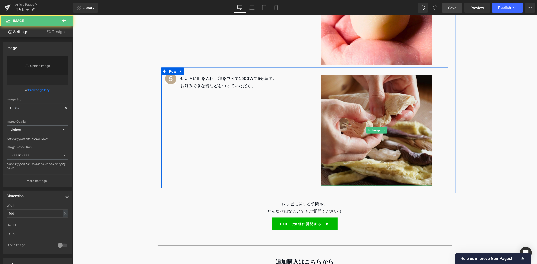
type input "https://ucarecdn.com/7fb7a6b1-7f02-4b62-b112-b30ac0e02546/-/format/auto/-/previ…"
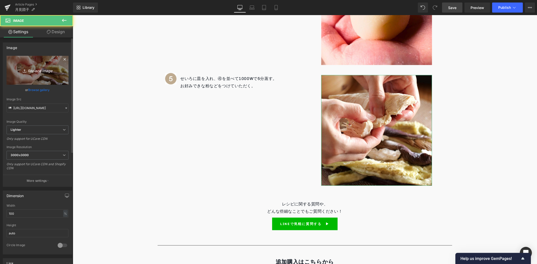
click at [40, 72] on icon "Replace Image" at bounding box center [37, 70] width 40 height 6
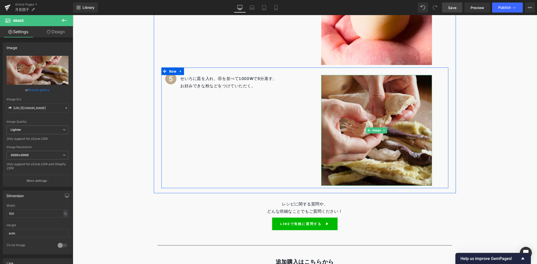
click at [370, 110] on img at bounding box center [376, 130] width 111 height 111
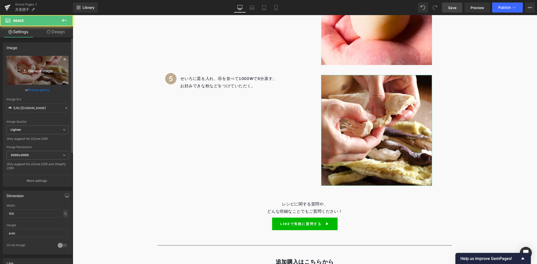
click at [28, 74] on link "Replace Image" at bounding box center [38, 70] width 62 height 29
type input "C:\fakepath\レシピ 公式サイト用 正方形.jpg"
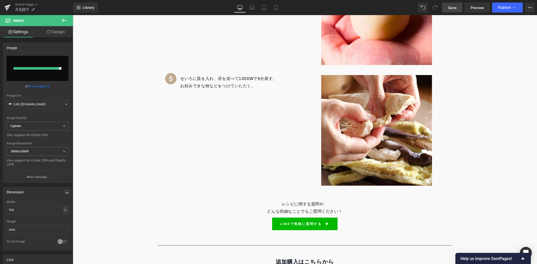
type input "https://ucarecdn.com/c6d7dab9-1ffd-4045-9709-1afe702f2b6c/-/format/auto/-/previ…"
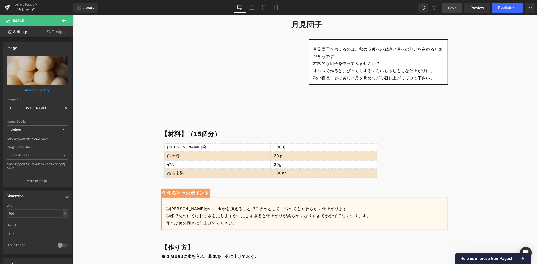
scroll to position [0, 0]
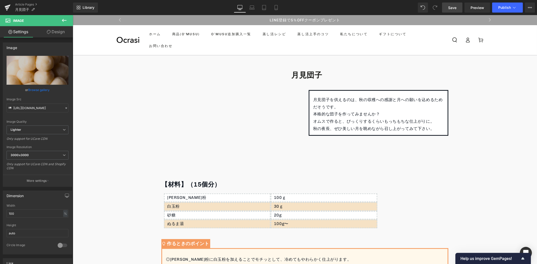
click at [452, 7] on span "Save" at bounding box center [452, 7] width 8 height 5
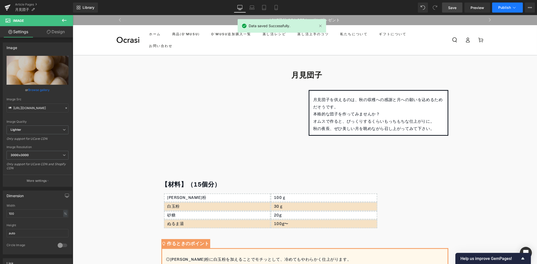
click at [511, 5] on button "Publish" at bounding box center [507, 8] width 31 height 10
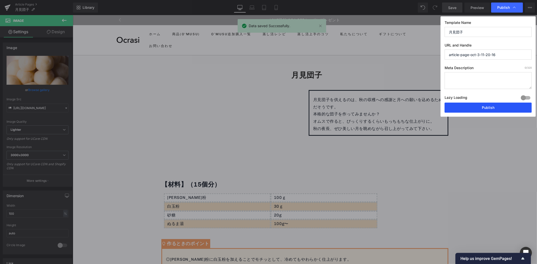
click at [486, 109] on button "Publish" at bounding box center [487, 108] width 87 height 10
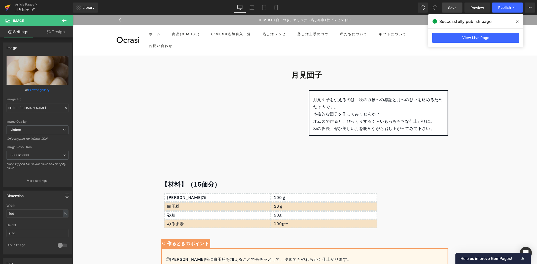
click at [5, 13] on icon at bounding box center [8, 7] width 6 height 13
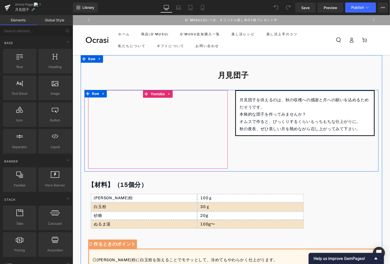
click at [157, 94] on div at bounding box center [158, 129] width 140 height 78
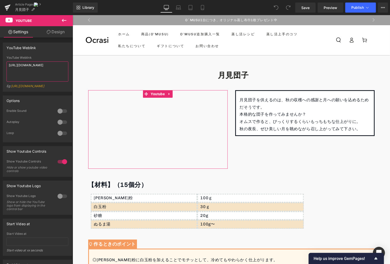
drag, startPoint x: 58, startPoint y: 64, endPoint x: -60, endPoint y: 77, distance: 118.9
click at [0, 77] on html "You are previewing how the will restyle your page. You can not edit Elements in…" at bounding box center [195, 132] width 390 height 264
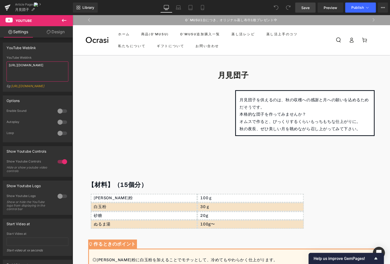
type textarea "[URL][DOMAIN_NAME]"
click at [305, 10] on link "Save" at bounding box center [306, 8] width 20 height 10
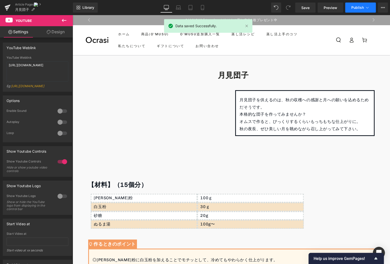
click at [365, 9] on button "Publish" at bounding box center [361, 8] width 31 height 10
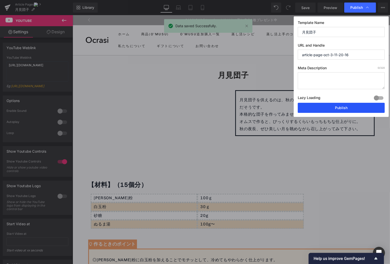
click at [345, 112] on button "Publish" at bounding box center [341, 108] width 87 height 10
